Goal: Navigation & Orientation: Find specific page/section

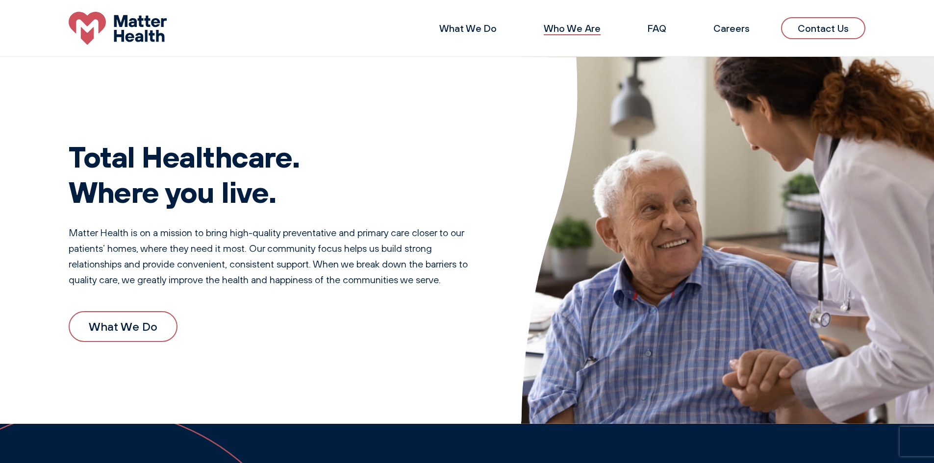
click at [595, 31] on link "Who We Are" at bounding box center [572, 28] width 57 height 12
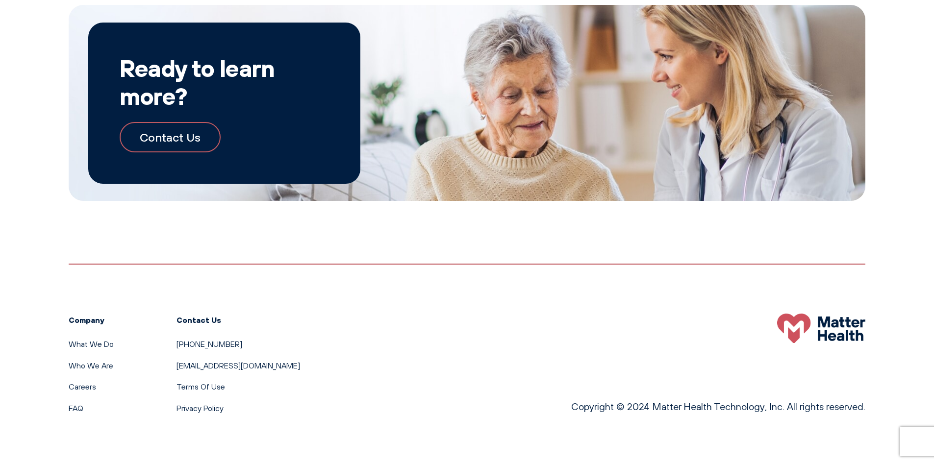
scroll to position [1130, 0]
click at [77, 408] on link "FAQ" at bounding box center [76, 408] width 15 height 10
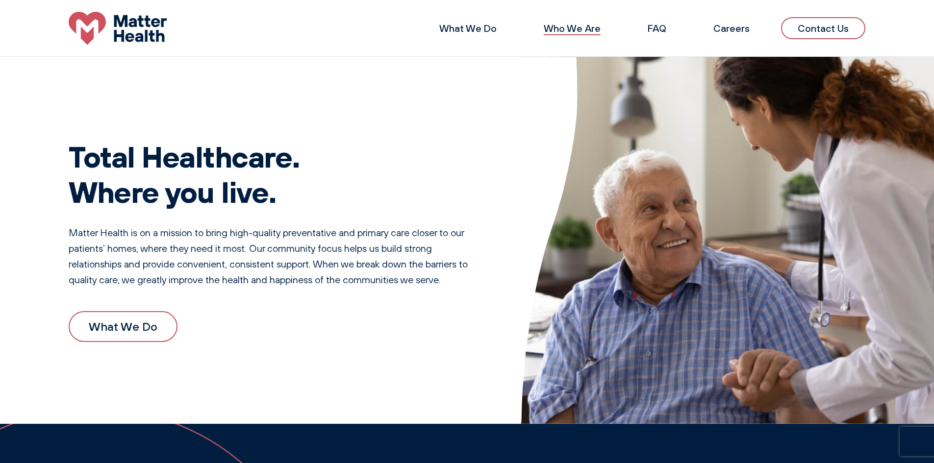
click at [576, 31] on link "Who We Are" at bounding box center [572, 28] width 57 height 12
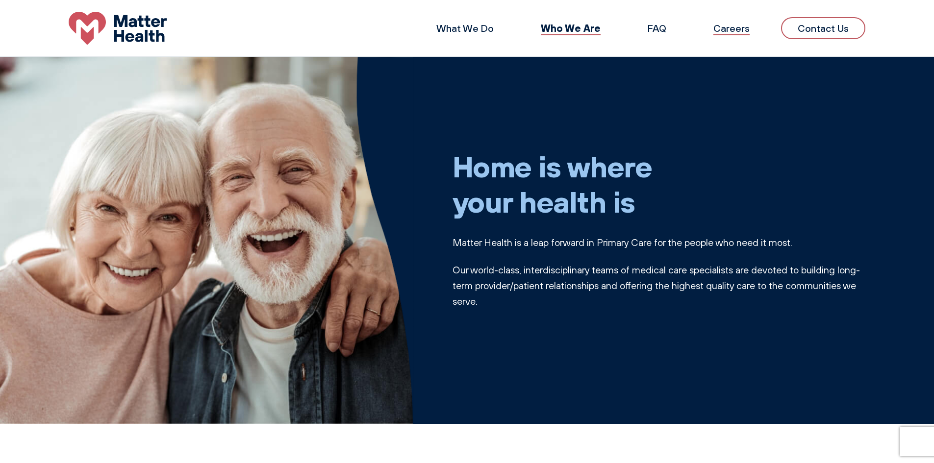
click at [733, 29] on link "Careers" at bounding box center [731, 28] width 36 height 12
